Goal: Find specific page/section: Find specific page/section

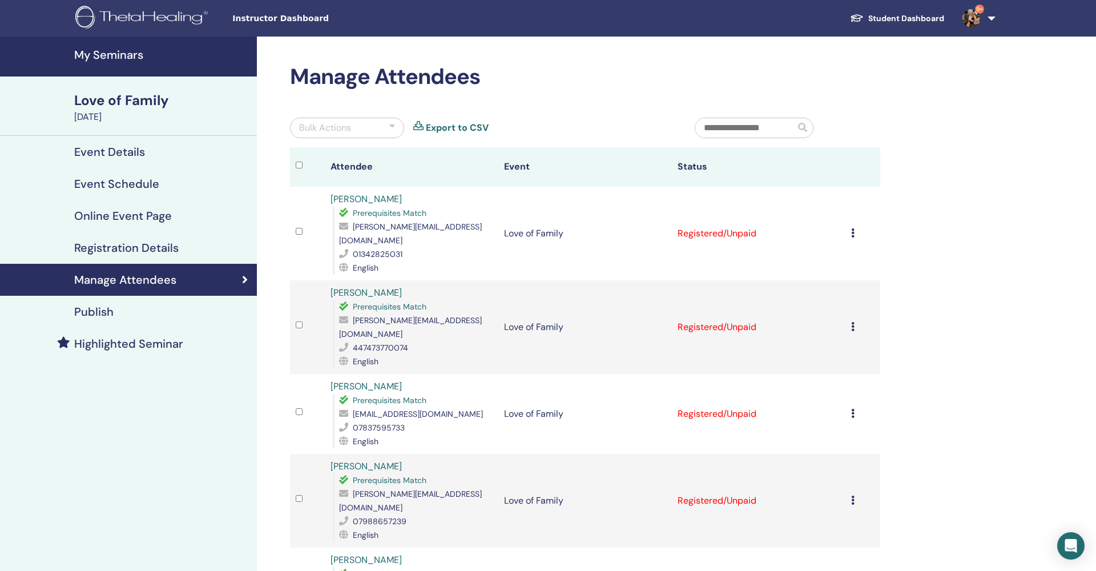
click at [104, 51] on h4 "My Seminars" at bounding box center [162, 55] width 176 height 14
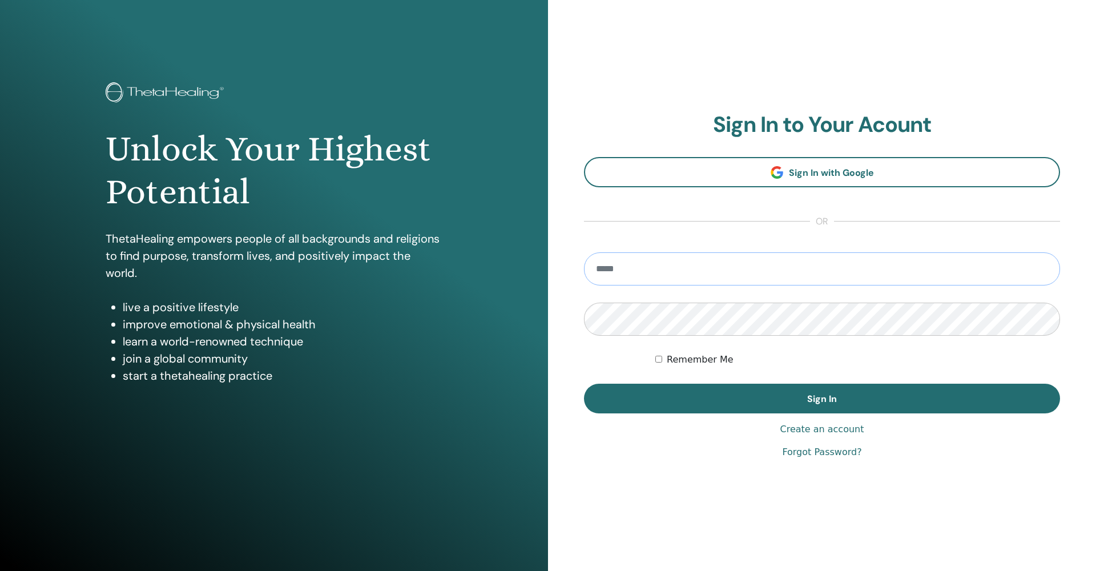
type input "**********"
click at [822, 398] on button "Sign In" at bounding box center [822, 398] width 476 height 30
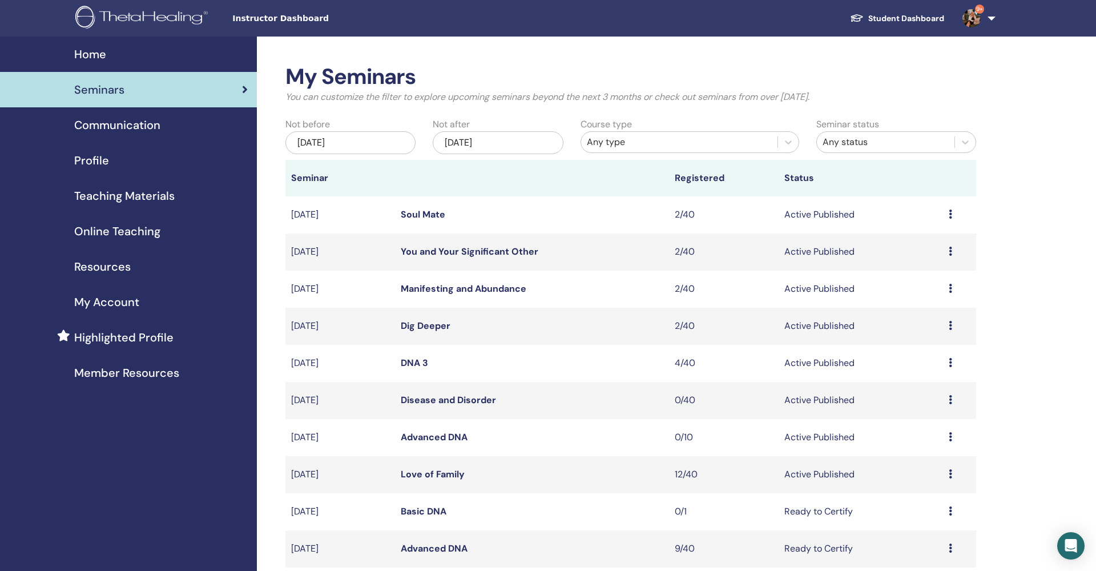
click at [476, 142] on div "Dec/16, 2025" at bounding box center [498, 142] width 130 height 23
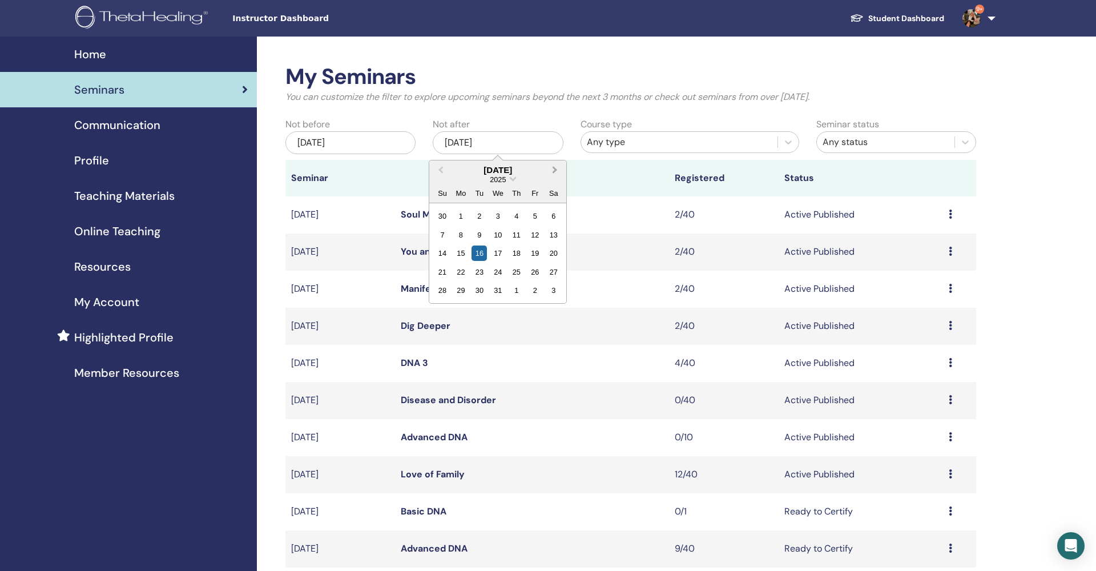
click at [558, 172] on button "Next Month" at bounding box center [556, 170] width 18 height 18
click at [558, 171] on button "Next Month" at bounding box center [556, 170] width 18 height 18
click at [558, 172] on button "Next Month" at bounding box center [556, 170] width 18 height 18
click at [557, 172] on button "Next Month" at bounding box center [556, 170] width 18 height 18
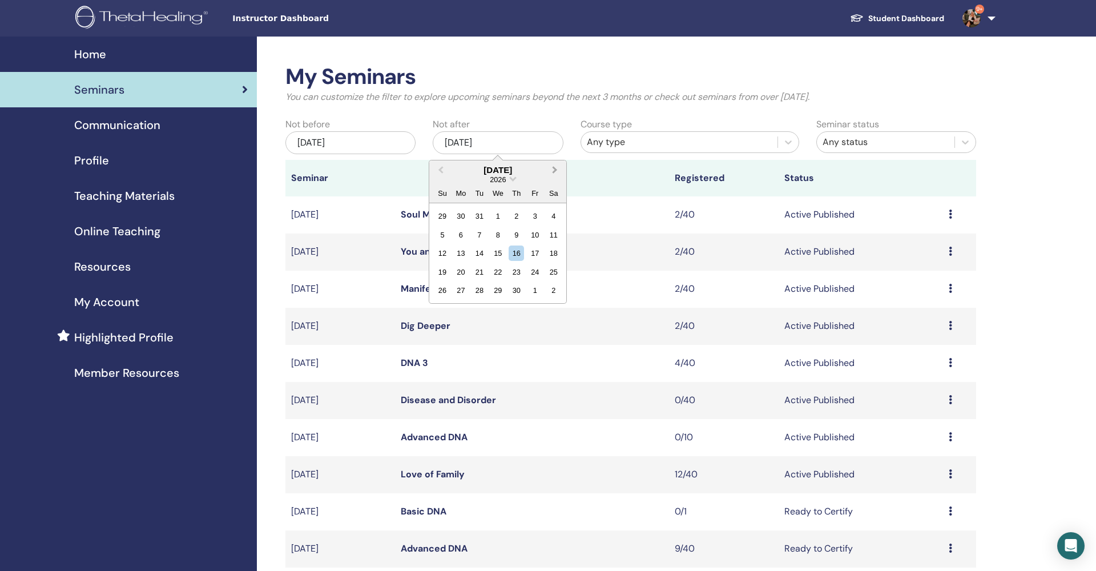
click at [558, 171] on button "Next Month" at bounding box center [556, 170] width 18 height 18
drag, startPoint x: 558, startPoint y: 171, endPoint x: 553, endPoint y: 181, distance: 10.7
click at [557, 172] on button "Next Month" at bounding box center [556, 170] width 18 height 18
click at [532, 288] on div "31" at bounding box center [534, 289] width 15 height 15
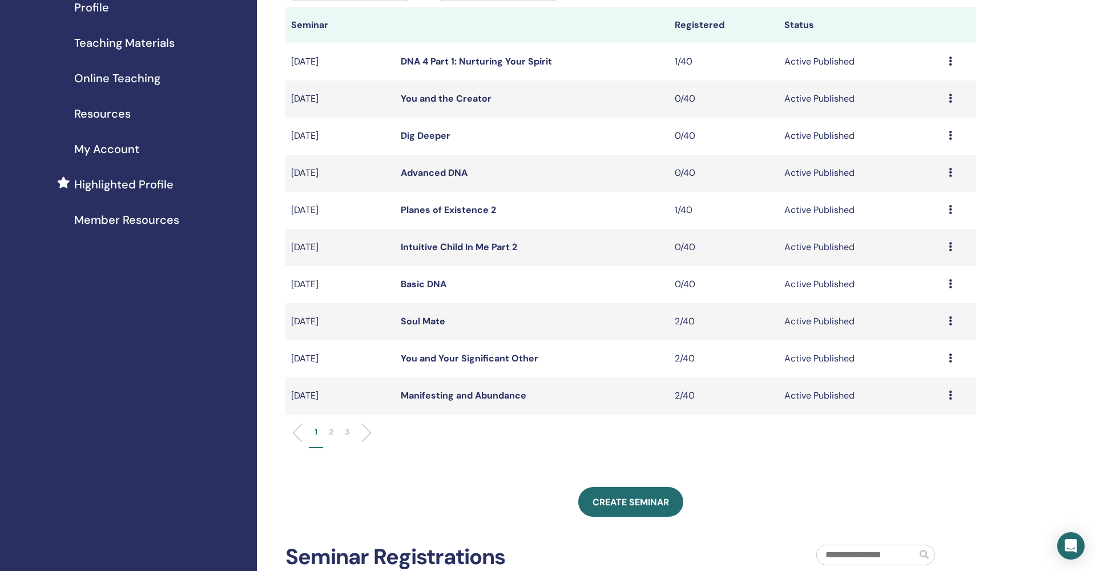
scroll to position [154, 0]
click at [350, 430] on li "3" at bounding box center [347, 436] width 16 height 22
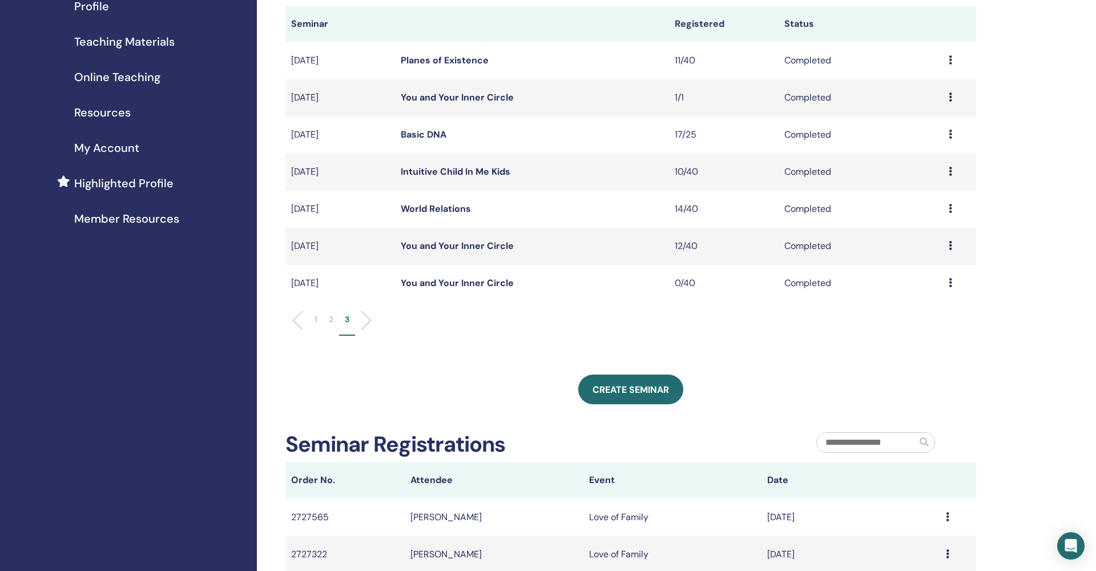
click at [334, 321] on li "2" at bounding box center [331, 324] width 16 height 22
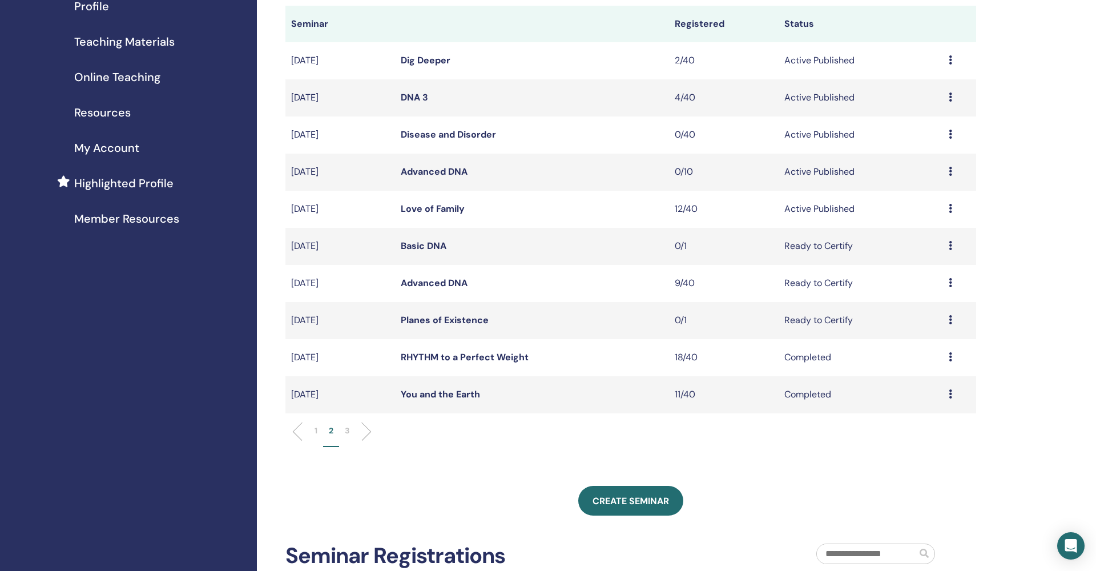
click at [314, 429] on p "1" at bounding box center [315, 431] width 3 height 12
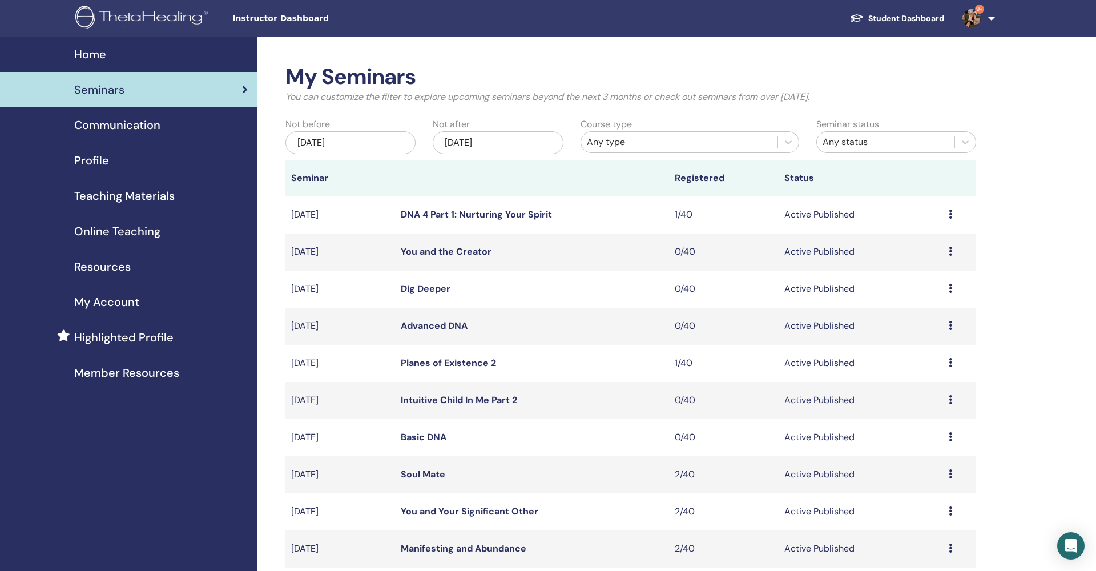
scroll to position [0, 0]
